Goal: Task Accomplishment & Management: Use online tool/utility

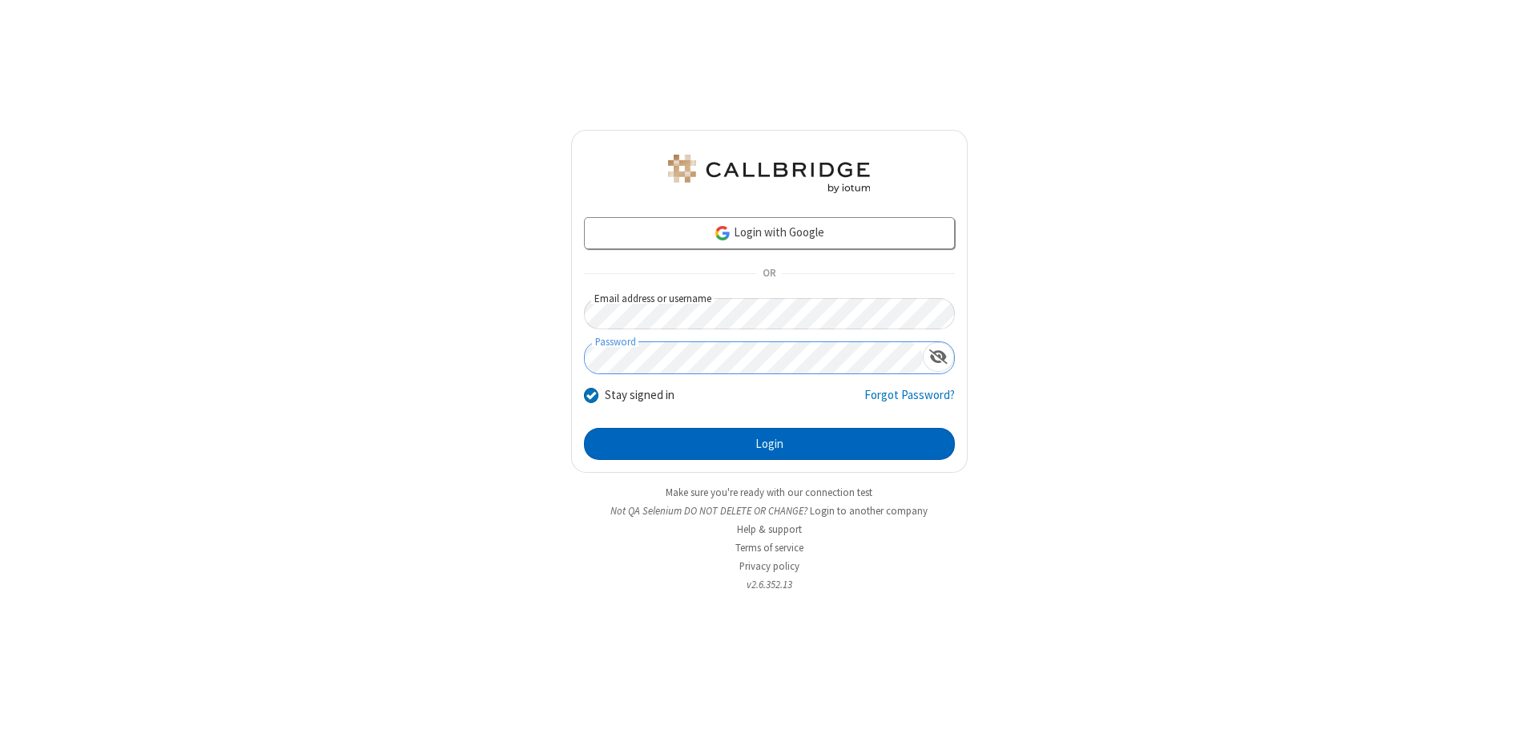
click at [769, 444] on button "Login" at bounding box center [769, 444] width 371 height 32
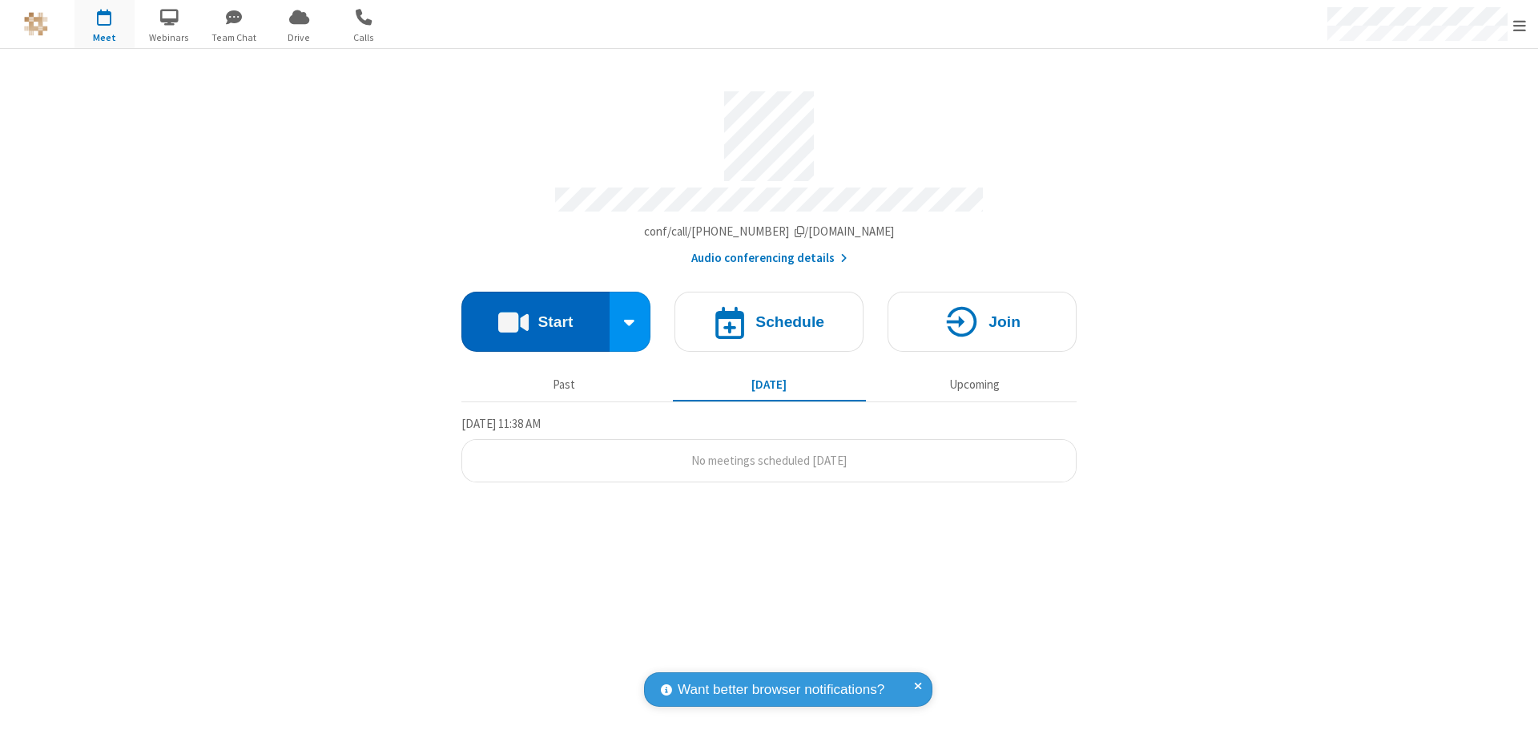
click at [535, 314] on button "Start" at bounding box center [535, 322] width 148 height 60
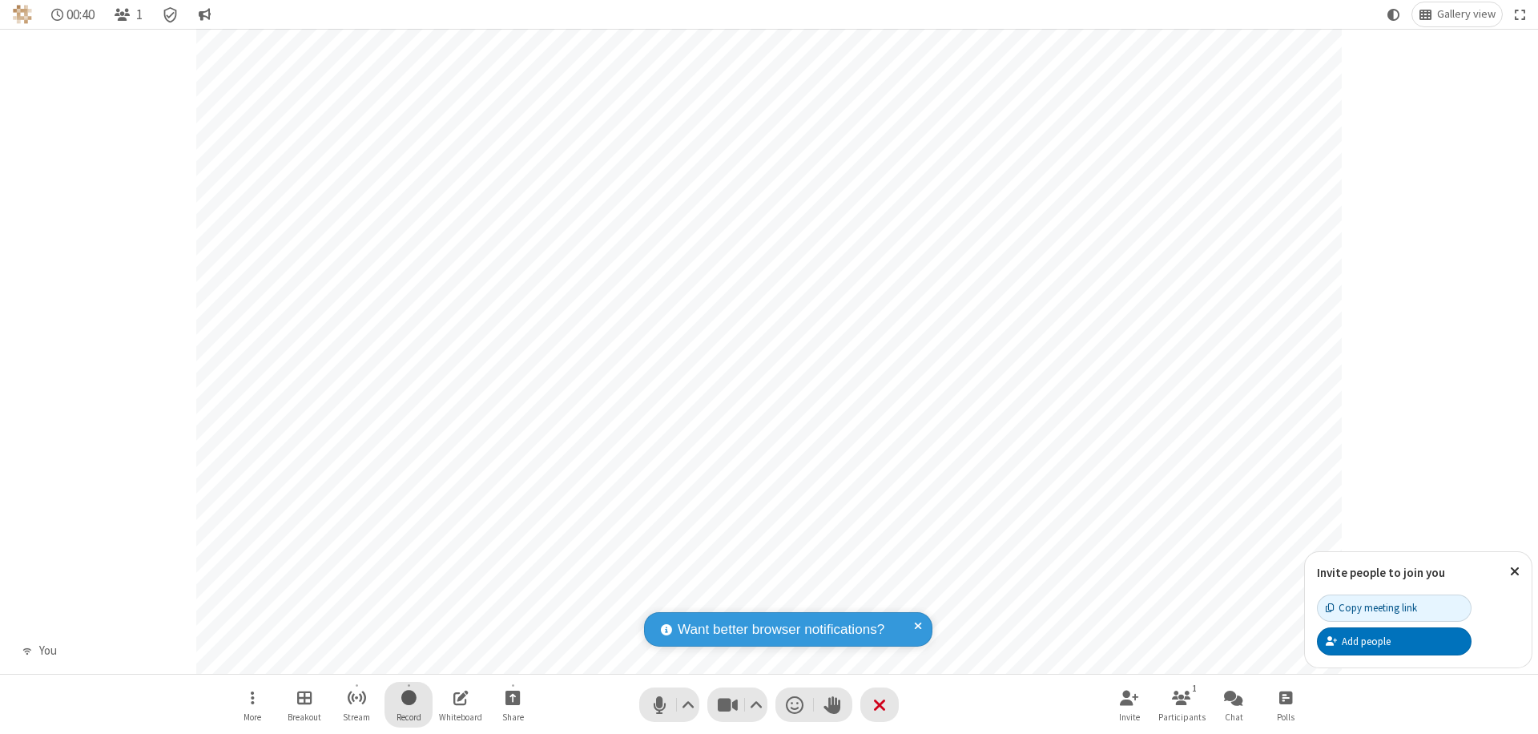
click at [408, 704] on span "Start recording" at bounding box center [408, 697] width 15 height 20
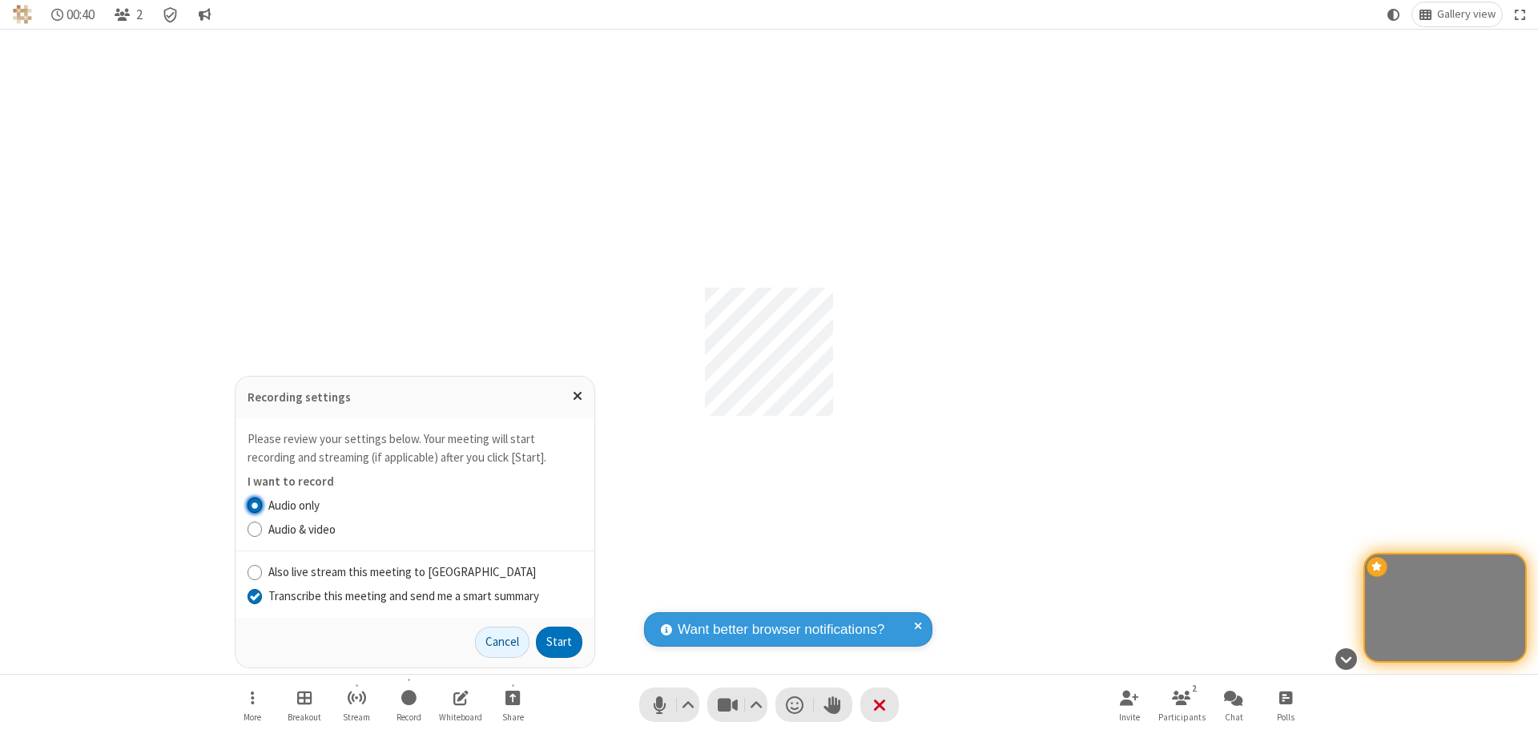
click at [254, 595] on input "Transcribe this meeting and send me a smart summary" at bounding box center [254, 595] width 15 height 17
click at [424, 529] on label "Audio & video" at bounding box center [425, 530] width 314 height 18
click at [263, 529] on input "Audio & video" at bounding box center [254, 529] width 15 height 17
click at [559, 642] on button "Start" at bounding box center [559, 642] width 46 height 32
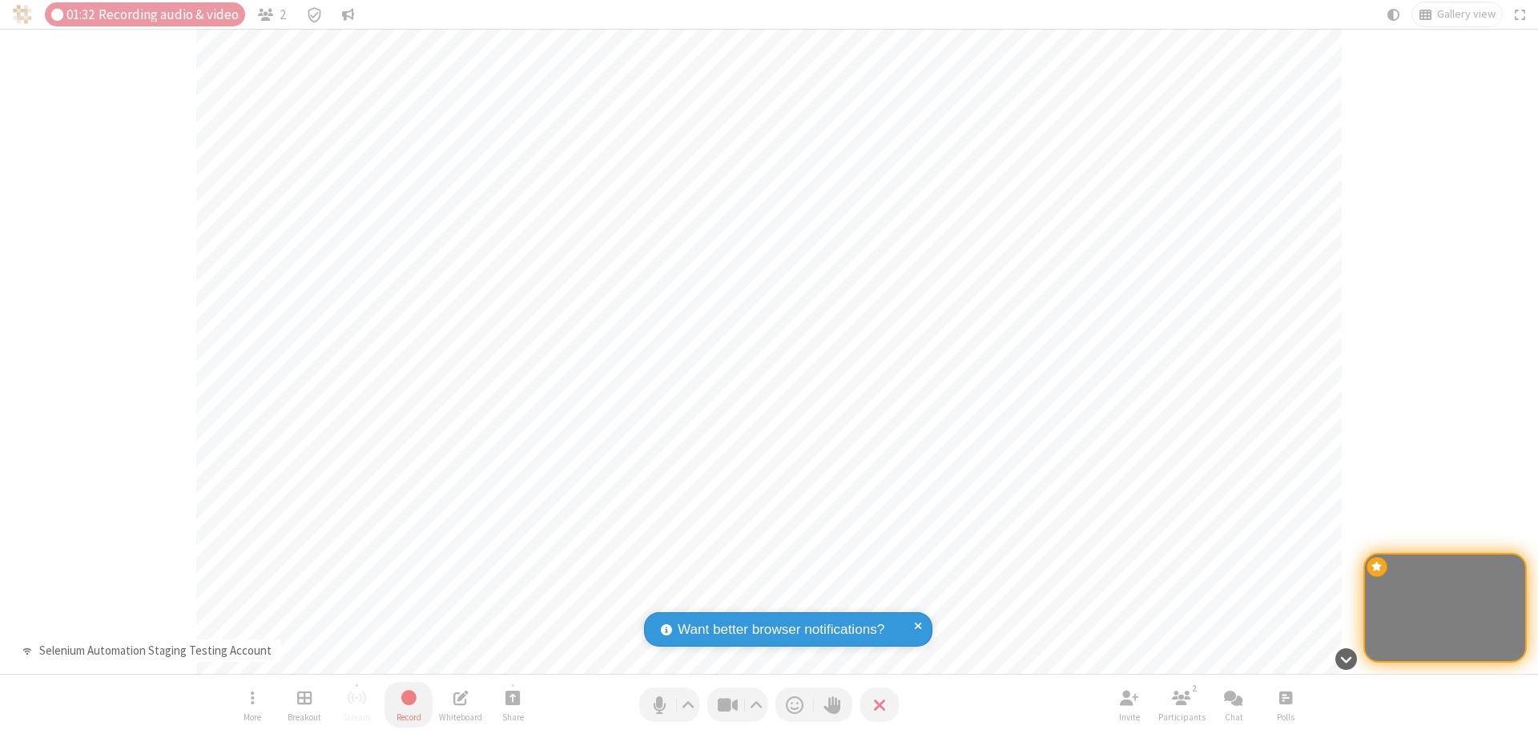
click at [408, 704] on span "Stop recording" at bounding box center [409, 697] width 18 height 20
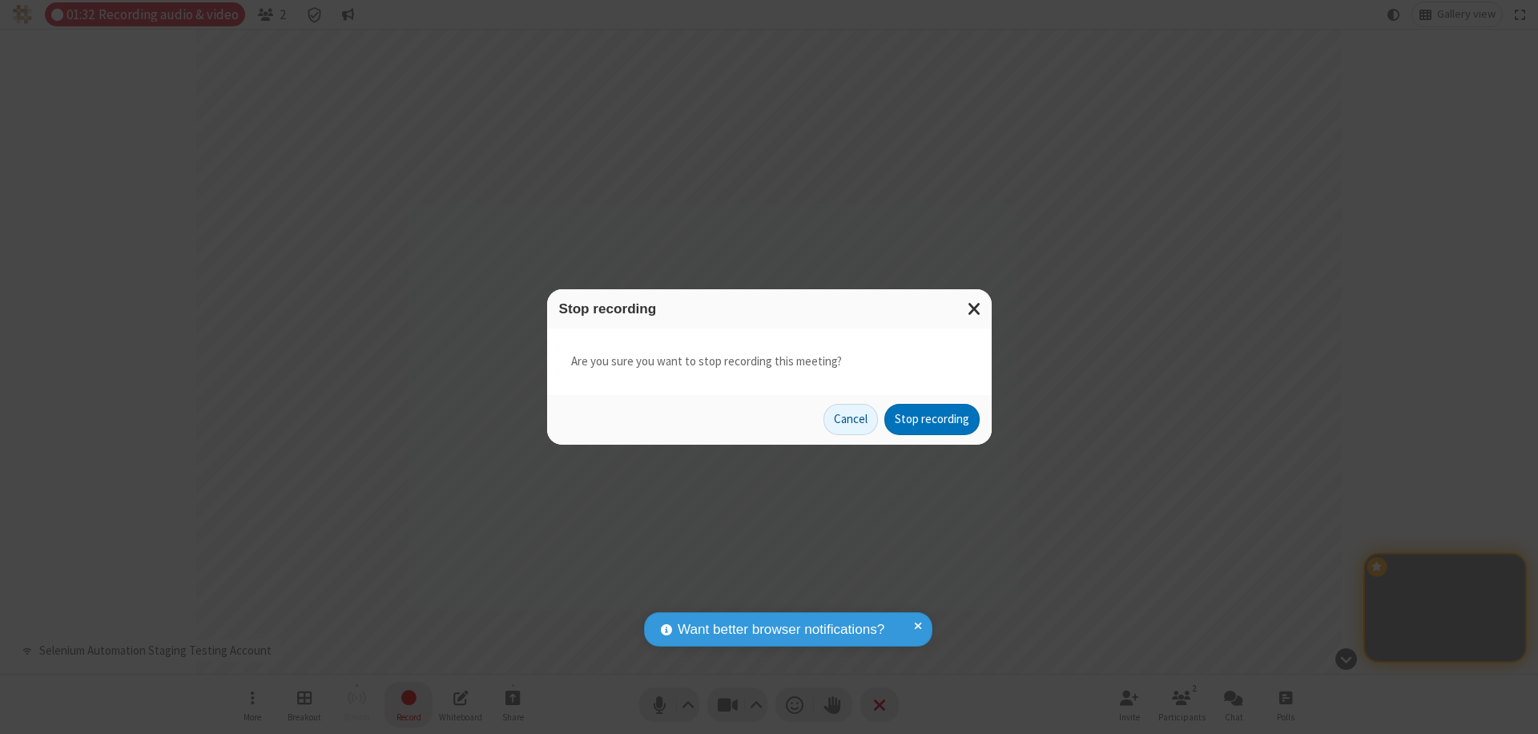
click at [931, 419] on button "Stop recording" at bounding box center [931, 420] width 95 height 32
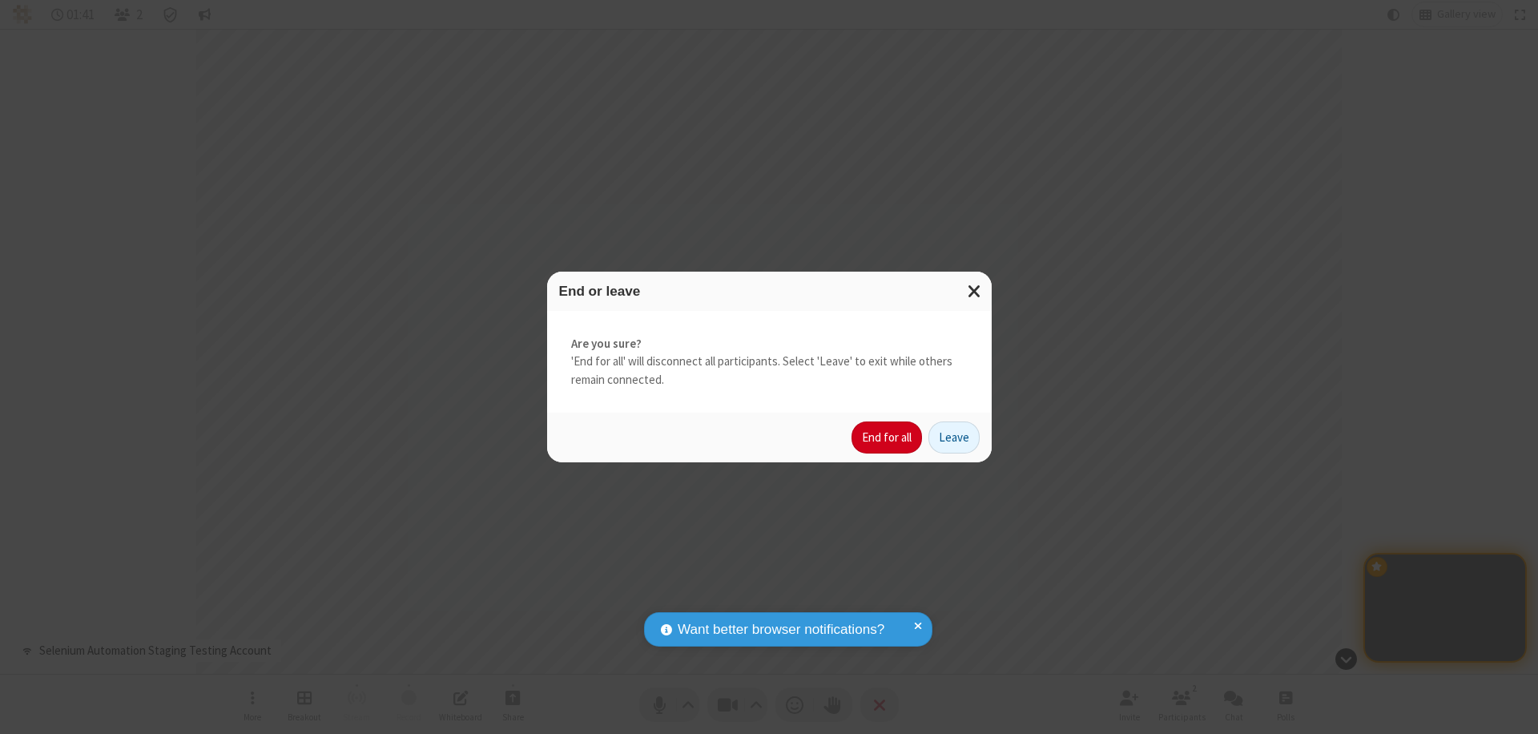
click at [887, 437] on button "End for all" at bounding box center [886, 437] width 70 height 32
